Goal: Task Accomplishment & Management: Use online tool/utility

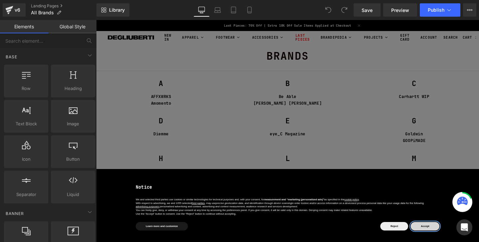
click at [435, 234] on button "Accept" at bounding box center [442, 236] width 30 height 9
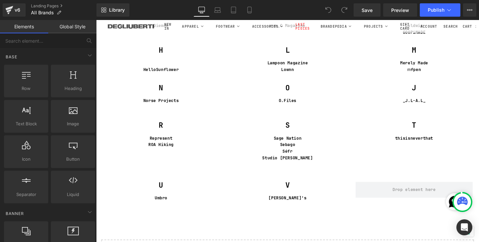
scroll to position [125, 0]
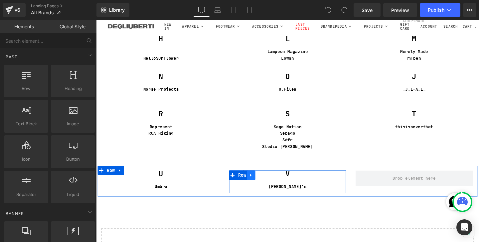
click at [257, 185] on icon at bounding box center [259, 182] width 5 height 5
click at [270, 185] on icon at bounding box center [268, 183] width 5 height 5
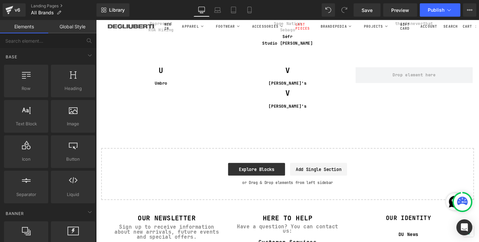
scroll to position [224, 0]
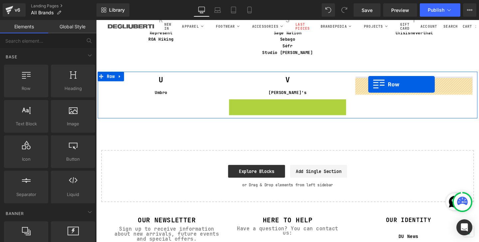
drag, startPoint x: 239, startPoint y: 109, endPoint x: 382, endPoint y: 88, distance: 144.7
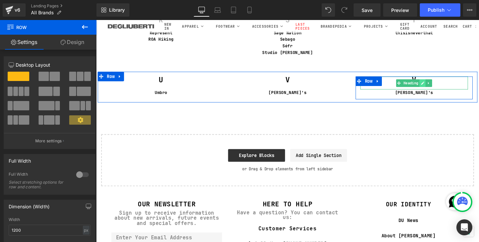
click at [438, 86] on icon at bounding box center [440, 86] width 4 height 4
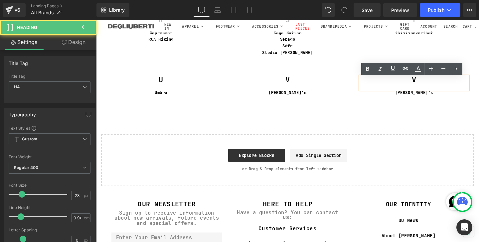
drag, startPoint x: 437, startPoint y: 86, endPoint x: 417, endPoint y: 85, distance: 20.0
click at [418, 85] on h4 "V" at bounding box center [430, 82] width 113 height 7
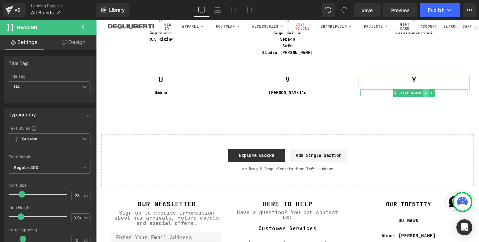
click at [444, 99] on icon at bounding box center [443, 97] width 4 height 4
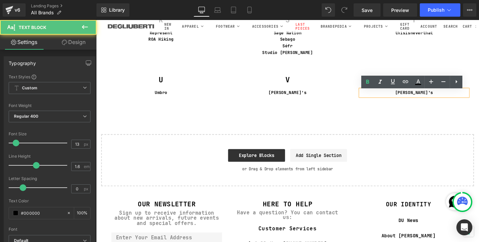
drag, startPoint x: 444, startPoint y: 99, endPoint x: 410, endPoint y: 98, distance: 33.3
click at [410, 98] on p "[PERSON_NAME]'s" at bounding box center [430, 96] width 113 height 7
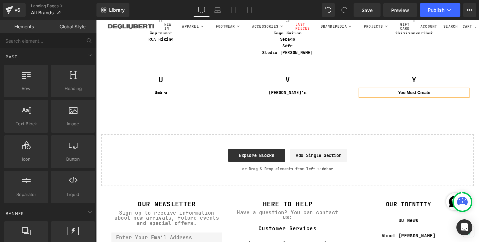
click at [414, 117] on div "Separator BRANDS Heading Separator Separator A Heading AFFXWRKS Amomento Text B…" at bounding box center [297, 8] width 403 height 374
click at [249, 14] on link "Mobile" at bounding box center [250, 9] width 16 height 13
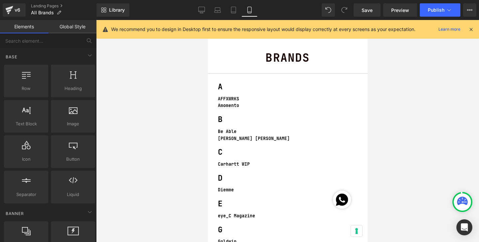
scroll to position [0, 0]
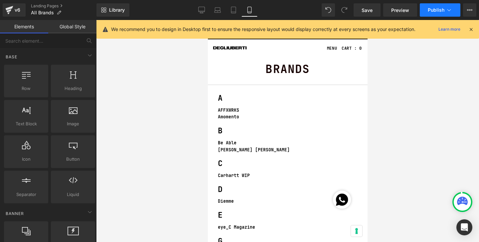
click at [433, 11] on span "Publish" at bounding box center [436, 9] width 17 height 5
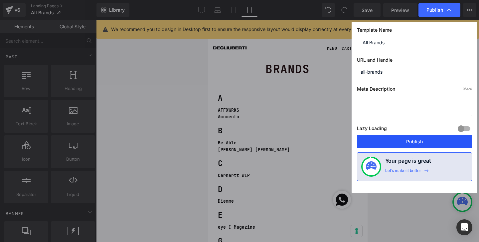
click at [405, 138] on button "Publish" at bounding box center [414, 141] width 115 height 13
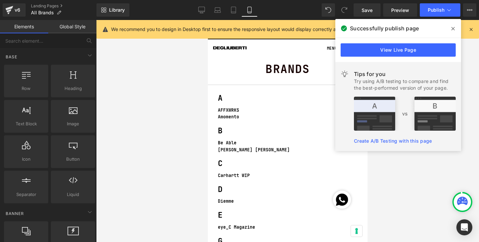
click at [452, 26] on icon at bounding box center [453, 28] width 3 height 5
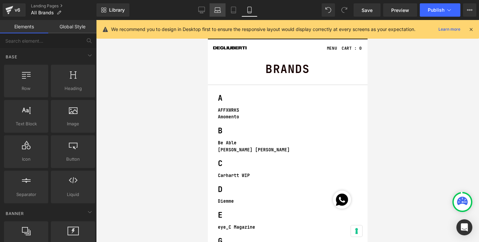
click at [217, 11] on icon at bounding box center [217, 10] width 7 height 7
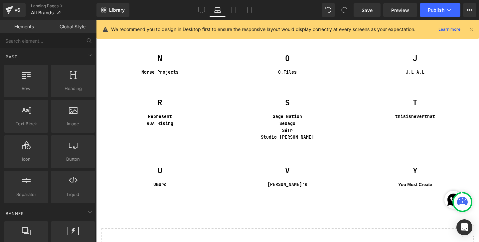
scroll to position [193, 0]
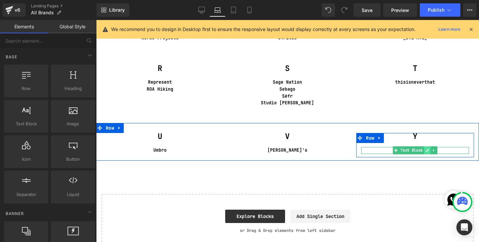
click at [425, 150] on link at bounding box center [427, 150] width 7 height 8
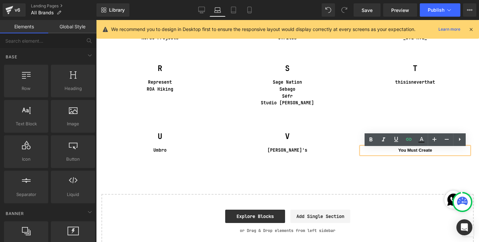
click at [425, 150] on b "You Must Create" at bounding box center [415, 149] width 34 height 5
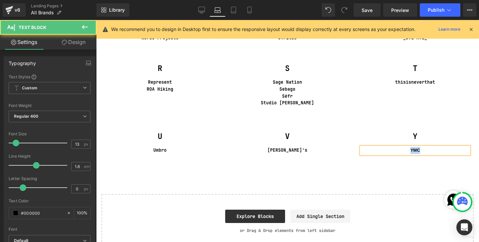
click at [419, 151] on b "YMC" at bounding box center [416, 149] width 10 height 5
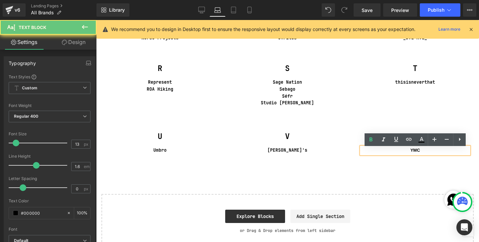
click at [417, 151] on b "YMC" at bounding box center [416, 149] width 10 height 5
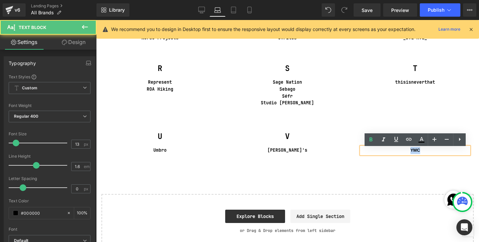
click at [417, 151] on b "YMC" at bounding box center [416, 149] width 10 height 5
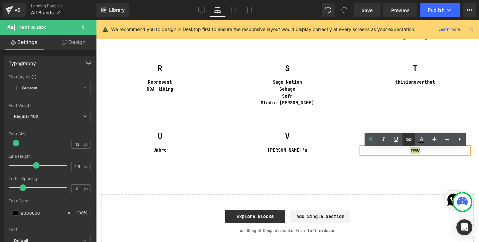
click at [409, 141] on icon at bounding box center [409, 139] width 8 height 8
click at [385, 165] on input "text" at bounding box center [387, 166] width 103 height 17
paste input "[URL][DOMAIN_NAME]"
type input "[URL][DOMAIN_NAME]"
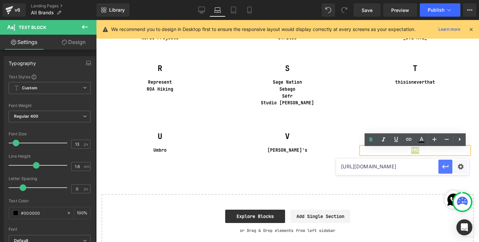
scroll to position [0, 0]
click at [445, 168] on icon "button" at bounding box center [446, 166] width 8 height 8
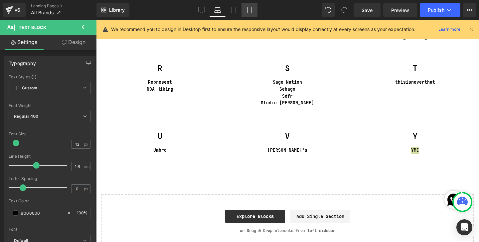
click at [257, 11] on link "Mobile" at bounding box center [250, 9] width 16 height 13
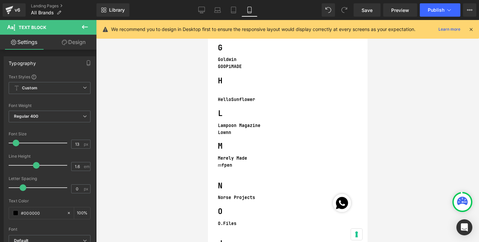
scroll to position [481, 0]
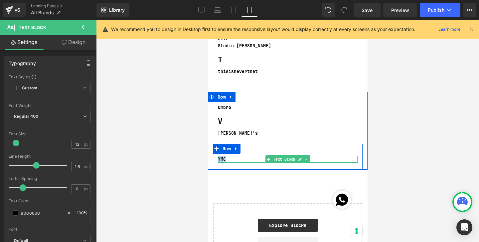
click at [221, 156] on link "YMC" at bounding box center [222, 159] width 8 height 7
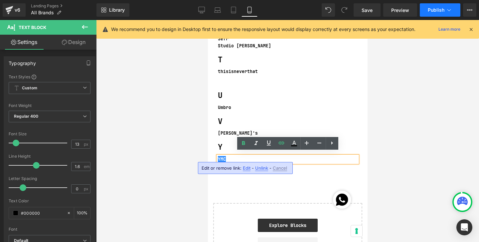
click at [440, 14] on button "Publish" at bounding box center [440, 9] width 41 height 13
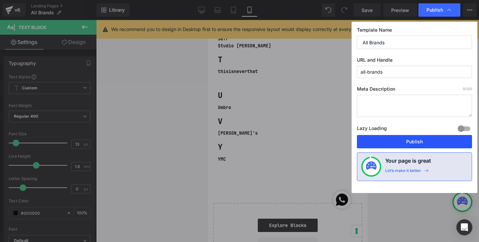
click at [383, 140] on button "Publish" at bounding box center [414, 141] width 115 height 13
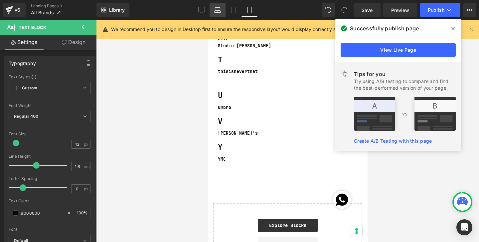
click at [218, 12] on icon at bounding box center [217, 10] width 7 height 7
type input "100"
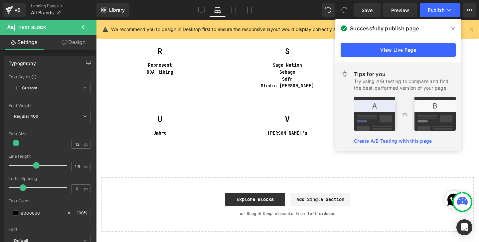
scroll to position [210, 0]
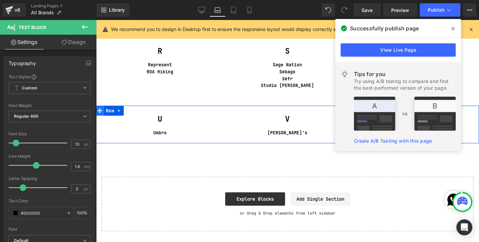
click at [100, 113] on icon at bounding box center [100, 110] width 5 height 5
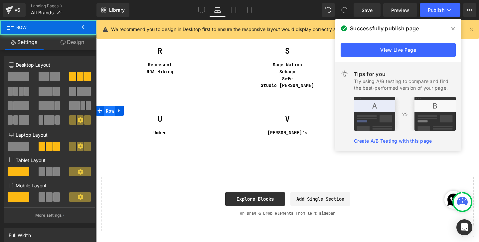
click at [108, 113] on span "Row" at bounding box center [110, 111] width 12 height 10
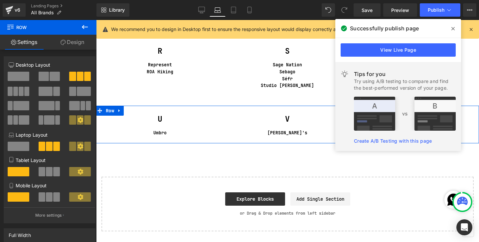
click at [72, 47] on link "Design" at bounding box center [72, 42] width 48 height 15
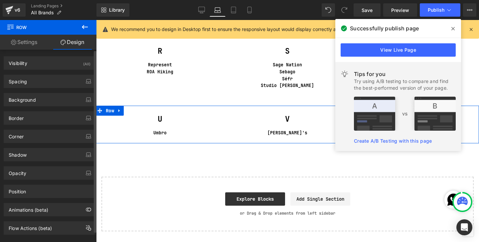
type input "0"
type input "30"
type input "0"
type input "10"
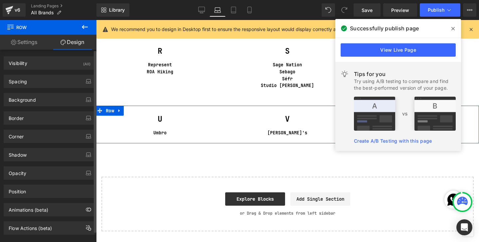
type input "0"
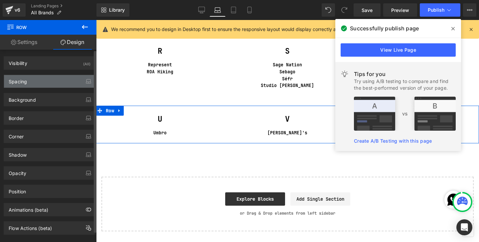
click at [62, 84] on div "Spacing" at bounding box center [49, 81] width 91 height 13
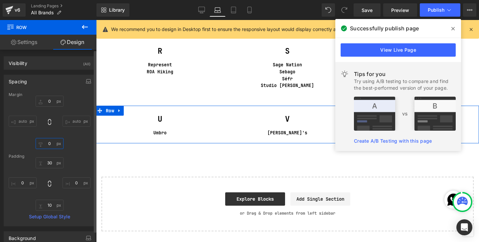
click at [50, 143] on input "0" at bounding box center [50, 143] width 28 height 11
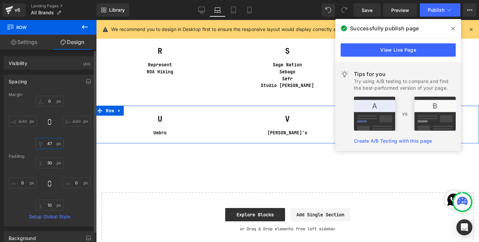
drag, startPoint x: 50, startPoint y: 143, endPoint x: 50, endPoint y: 128, distance: 15.6
click at [50, 128] on div "0px 0 auto auto 47px 47 auto auto" at bounding box center [50, 122] width 82 height 53
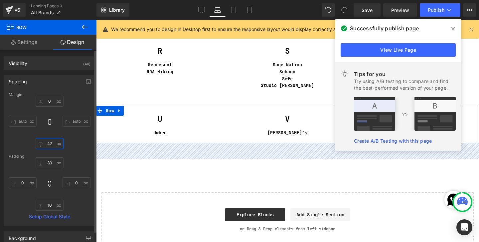
click at [47, 142] on input "47" at bounding box center [50, 143] width 28 height 11
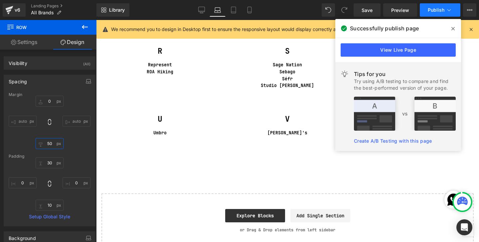
type input "50"
click at [427, 7] on button "Publish" at bounding box center [440, 9] width 41 height 13
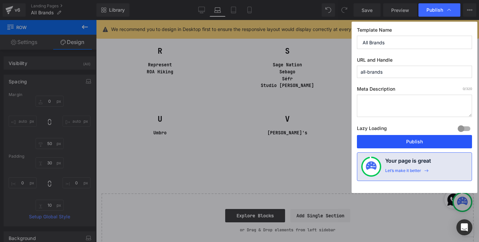
click at [380, 136] on button "Publish" at bounding box center [414, 141] width 115 height 13
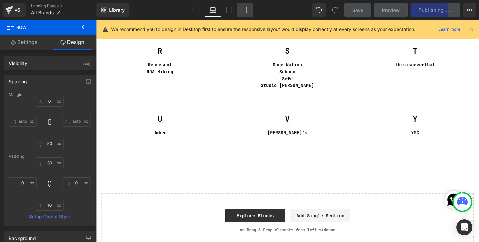
click at [247, 11] on icon at bounding box center [245, 10] width 7 height 7
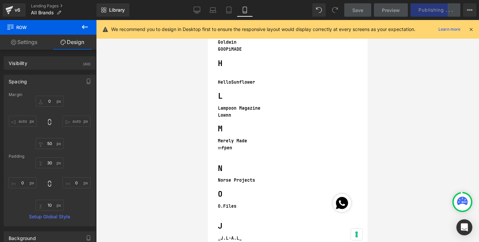
type input "0"
type input "1"
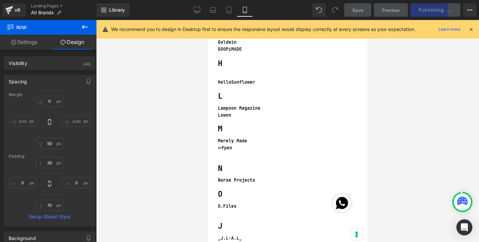
type input "0"
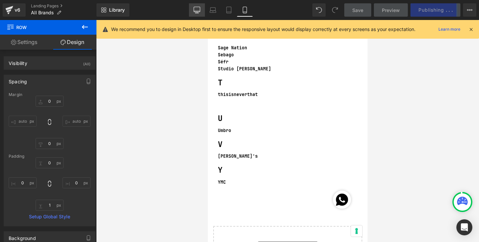
click at [204, 13] on link "Desktop" at bounding box center [197, 9] width 16 height 13
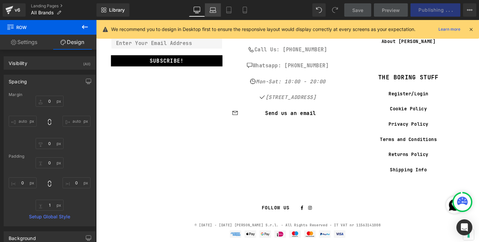
type input "0"
type input "15"
type input "0"
type input "10"
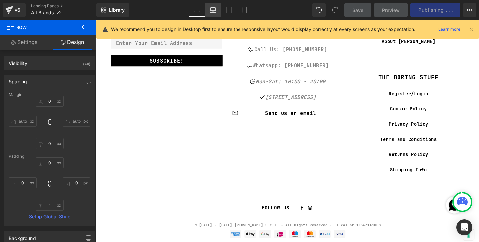
type input "0"
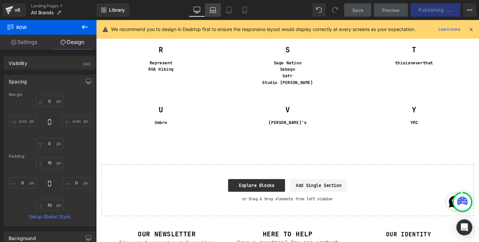
click at [213, 11] on icon at bounding box center [213, 10] width 7 height 7
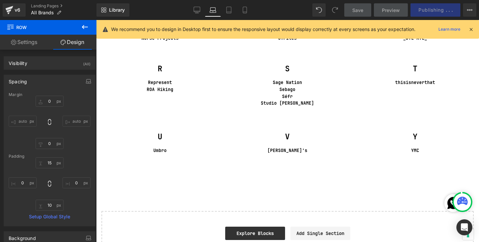
type input "0"
type input "50"
type input "30"
type input "0"
type input "10"
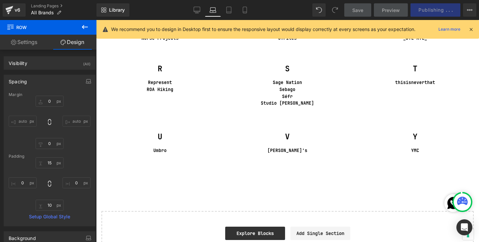
type input "0"
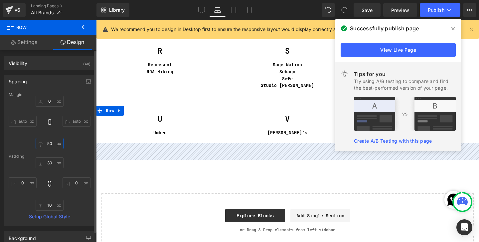
click at [49, 144] on input "50" at bounding box center [50, 143] width 28 height 11
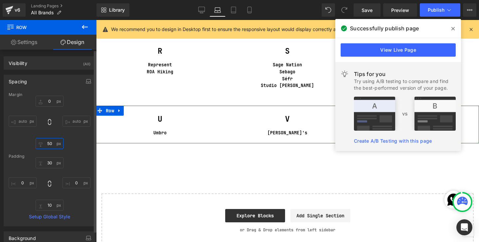
click at [49, 144] on input "50" at bounding box center [50, 143] width 28 height 11
type input "4'"
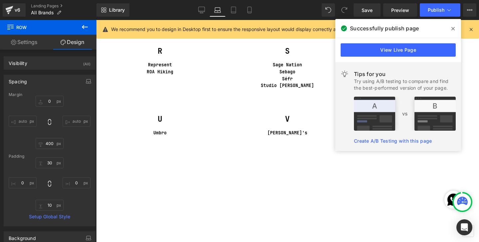
click at [430, 18] on div "Library Laptop Desktop Laptop Tablet Mobile Save Preview Publish Scheduled View…" at bounding box center [288, 10] width 383 height 20
click at [406, 52] on link "View Live Page" at bounding box center [398, 49] width 115 height 13
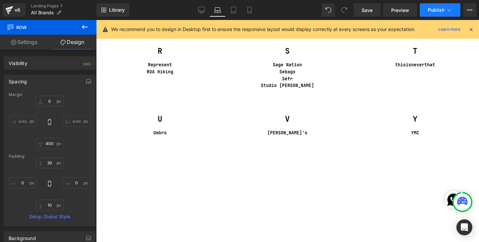
click at [439, 5] on button "Publish" at bounding box center [440, 9] width 41 height 13
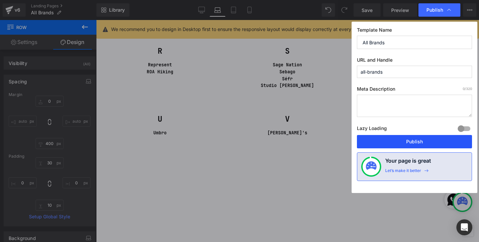
click at [399, 139] on button "Publish" at bounding box center [414, 141] width 115 height 13
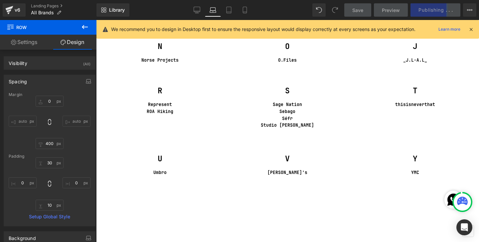
scroll to position [170, 0]
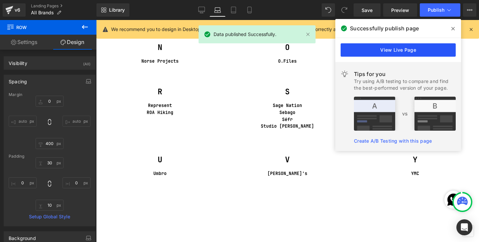
click at [419, 48] on link "View Live Page" at bounding box center [398, 49] width 115 height 13
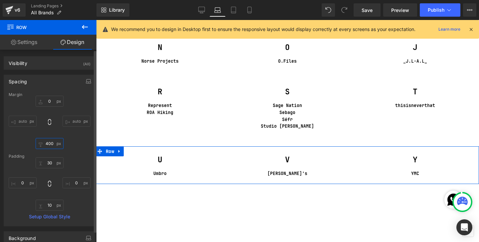
click at [50, 146] on input "400" at bounding box center [50, 143] width 28 height 11
type input "0"
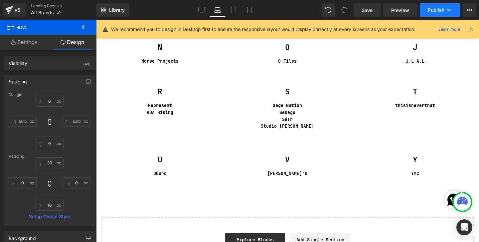
click at [442, 14] on button "Publish" at bounding box center [440, 9] width 41 height 13
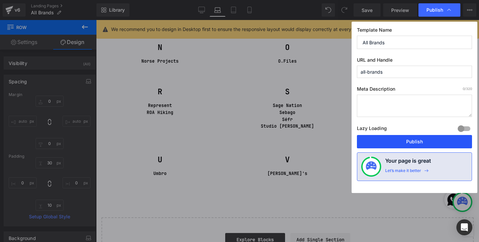
click at [386, 140] on button "Publish" at bounding box center [414, 141] width 115 height 13
